Goal: Ask a question: Seek information or help from site administrators or community

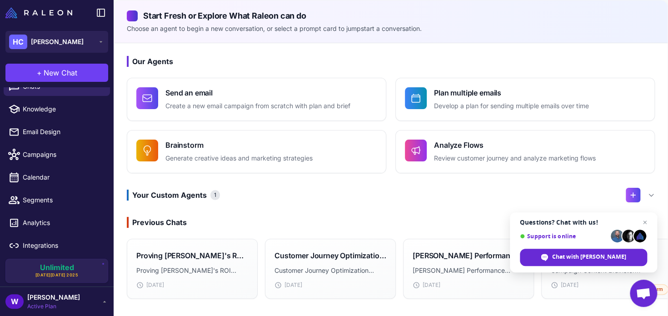
scroll to position [69, 0]
click at [65, 127] on span "Email Design" at bounding box center [63, 132] width 80 height 10
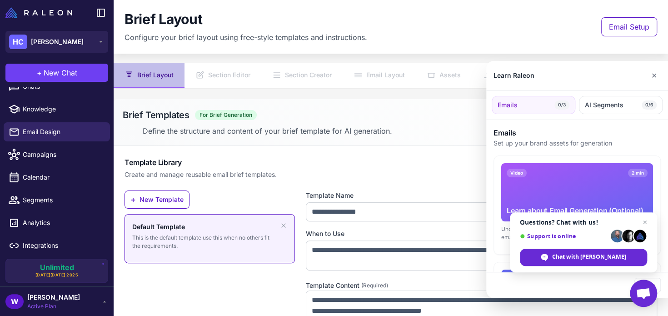
click at [97, 297] on div at bounding box center [334, 158] width 668 height 316
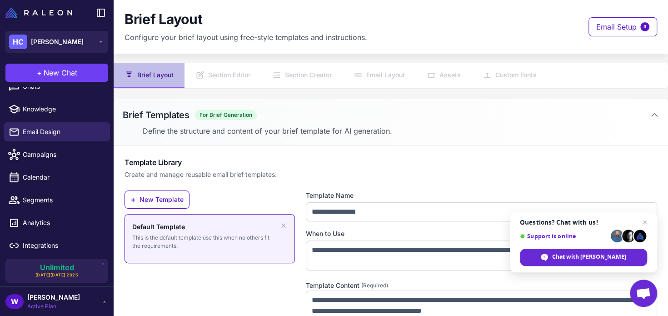
click at [52, 303] on span "Active Plan" at bounding box center [53, 306] width 53 height 8
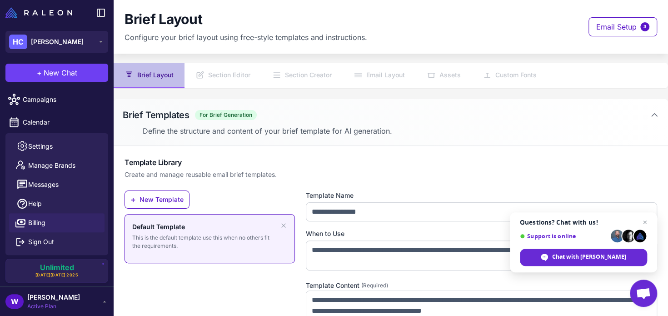
click at [60, 213] on link "Billing" at bounding box center [56, 222] width 95 height 19
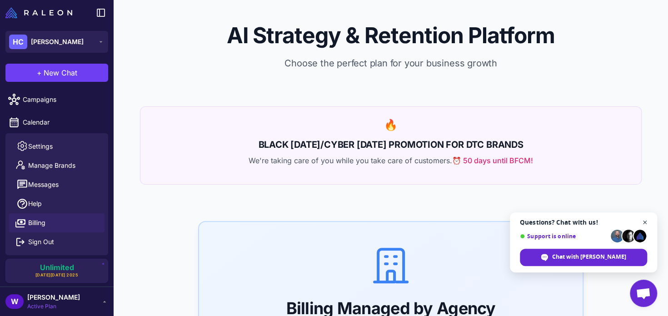
click at [643, 222] on span "Close chat" at bounding box center [644, 222] width 11 height 11
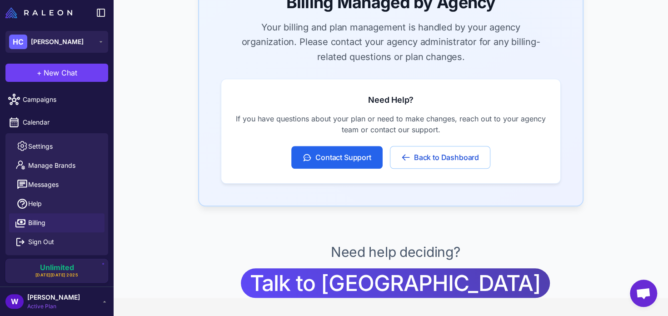
scroll to position [419, 0]
click at [96, 301] on div "W [PERSON_NAME] Active Plan" at bounding box center [56, 301] width 103 height 18
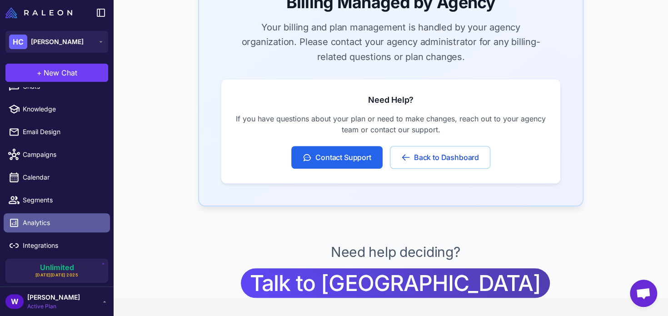
scroll to position [0, 0]
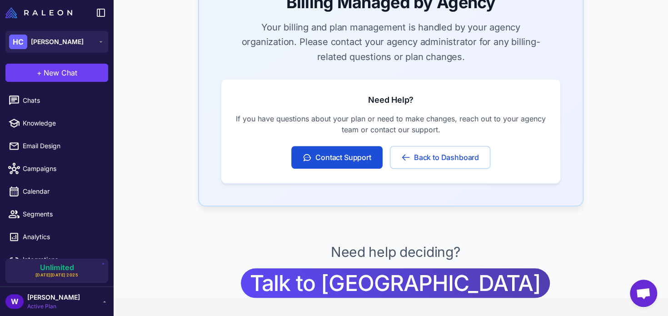
click at [310, 159] on button "Contact Support" at bounding box center [336, 157] width 91 height 23
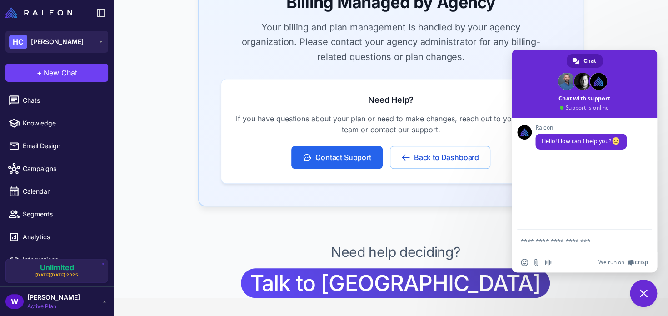
click at [533, 243] on textarea "Compose your message..." at bounding box center [574, 241] width 107 height 8
type textarea "**********"
click at [638, 239] on span "Send" at bounding box center [641, 241] width 7 height 7
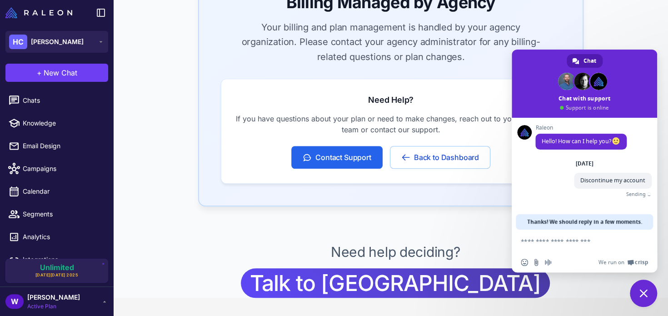
click at [534, 239] on textarea "Compose your message..." at bounding box center [574, 241] width 107 height 8
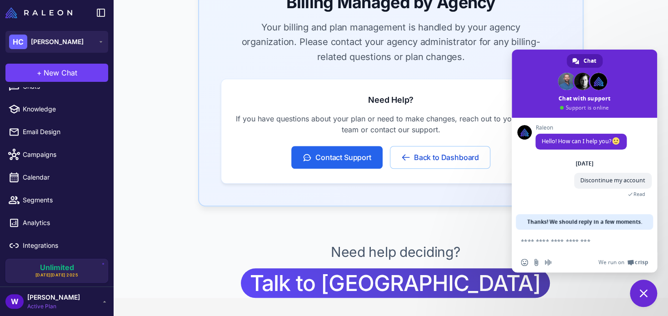
scroll to position [69, 0]
click at [54, 297] on span "[PERSON_NAME]" at bounding box center [53, 297] width 53 height 10
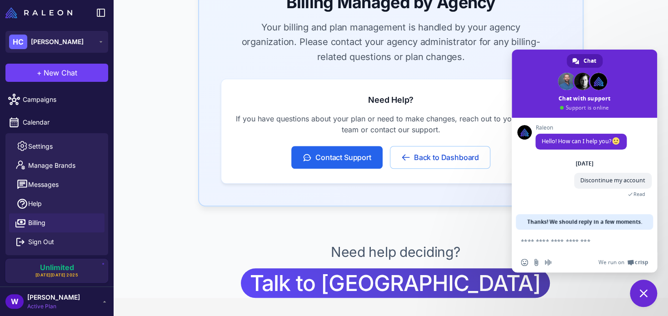
click at [45, 218] on span "Billing" at bounding box center [36, 223] width 17 height 10
click at [640, 292] on span "Close chat" at bounding box center [643, 293] width 8 height 8
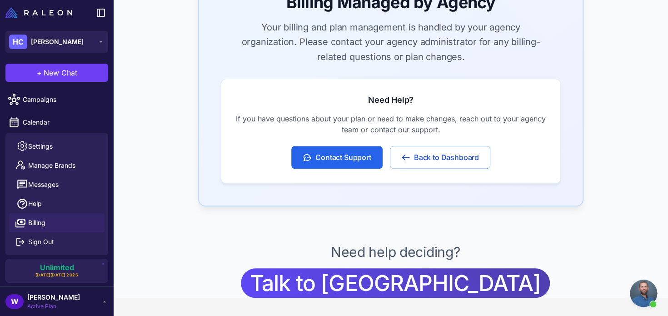
scroll to position [74, 0]
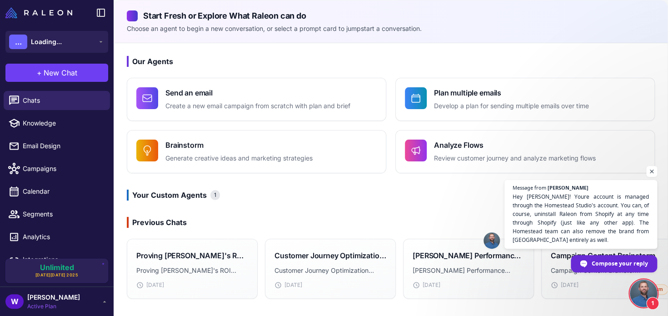
scroll to position [176, 0]
